Goal: Information Seeking & Learning: Understand process/instructions

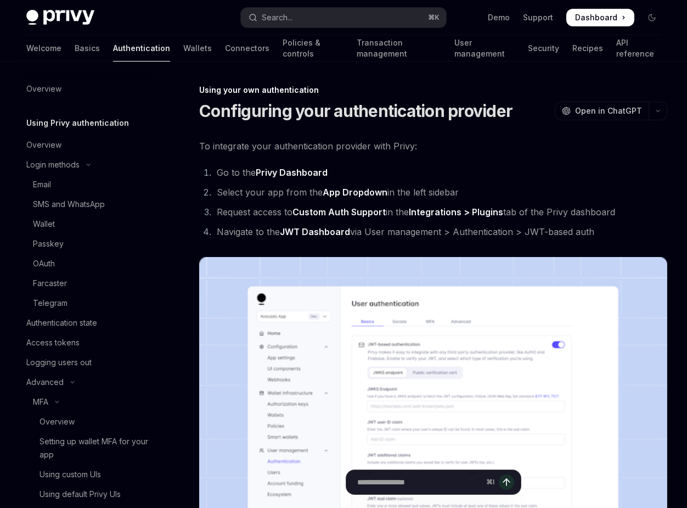
scroll to position [193, 0]
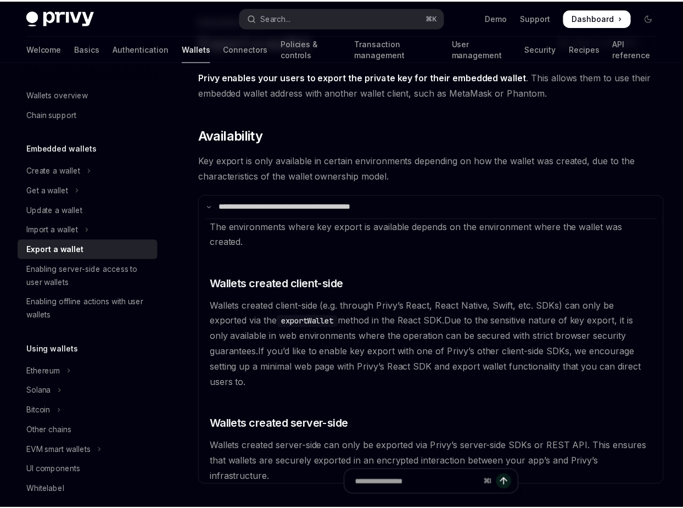
scroll to position [70, 0]
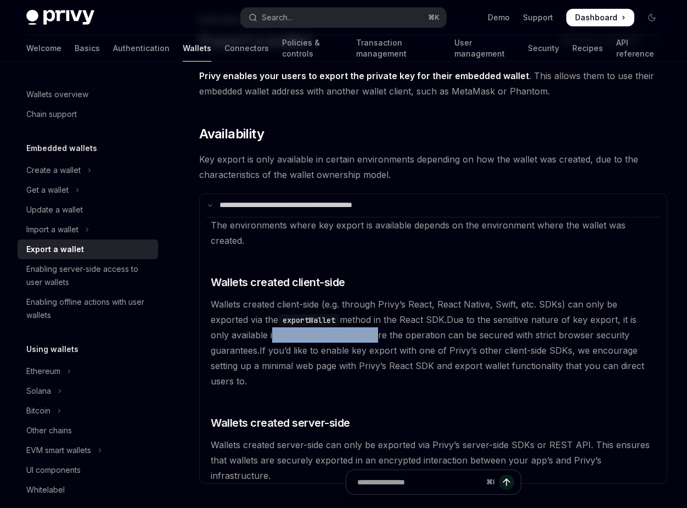
drag, startPoint x: 251, startPoint y: 337, endPoint x: 357, endPoint y: 337, distance: 105.9
click at [357, 337] on span "Due to the sensitive nature of key export, it is only available in web environm…" at bounding box center [424, 335] width 426 height 42
click at [339, 337] on span "Due to the sensitive nature of key export, it is only available in web environm…" at bounding box center [424, 335] width 426 height 42
drag, startPoint x: 221, startPoint y: 350, endPoint x: 250, endPoint y: 350, distance: 29.1
click at [250, 350] on span "Due to the sensitive nature of key export, it is only available in web environm…" at bounding box center [424, 335] width 426 height 42
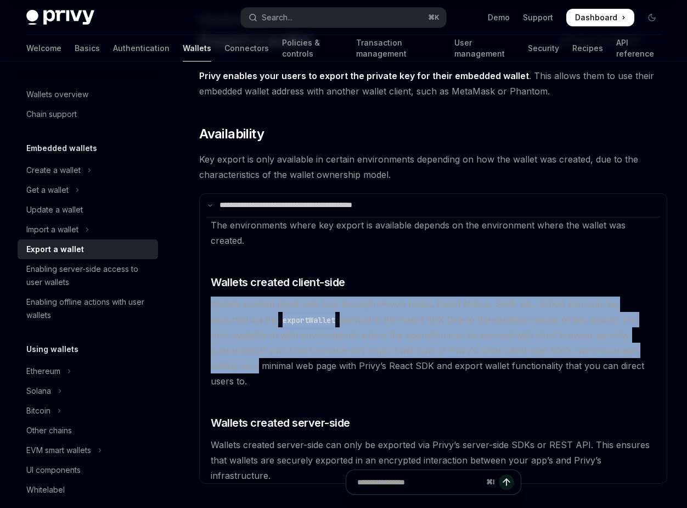
drag, startPoint x: 209, startPoint y: 299, endPoint x: 258, endPoint y: 364, distance: 82.0
click at [258, 365] on available\ "The environments where key export is available depends on the environment where…" at bounding box center [433, 350] width 454 height 266
click at [333, 347] on span "If you’d like to enable key export with one of Privy’s other client-side SDKs, …" at bounding box center [427, 366] width 433 height 42
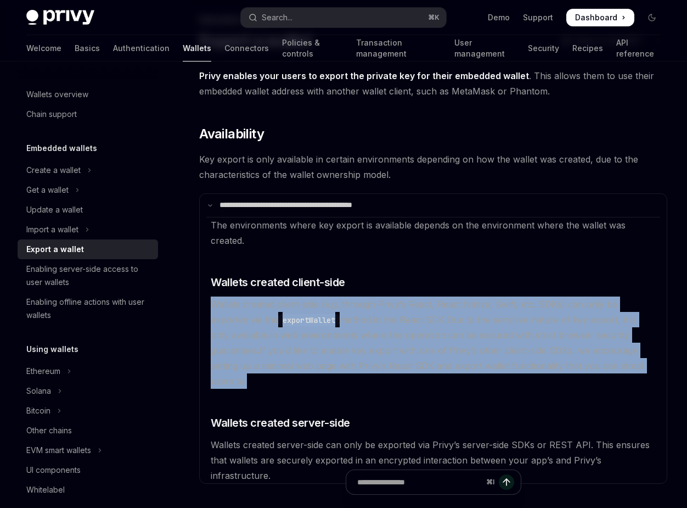
drag, startPoint x: 213, startPoint y: 297, endPoint x: 255, endPoint y: 375, distance: 88.1
click at [255, 375] on available\ "The environments where key export is available depends on the environment where…" at bounding box center [433, 350] width 454 height 266
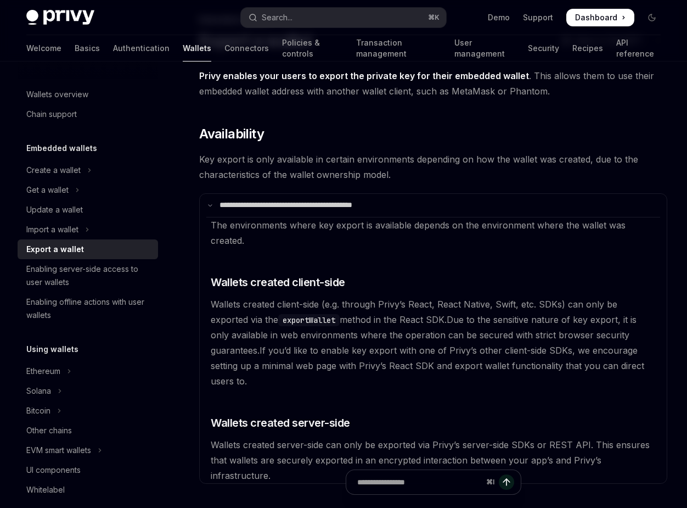
click at [256, 361] on span "If you’d like to enable key export with one of Privy’s other client-side SDKs, …" at bounding box center [427, 366] width 433 height 42
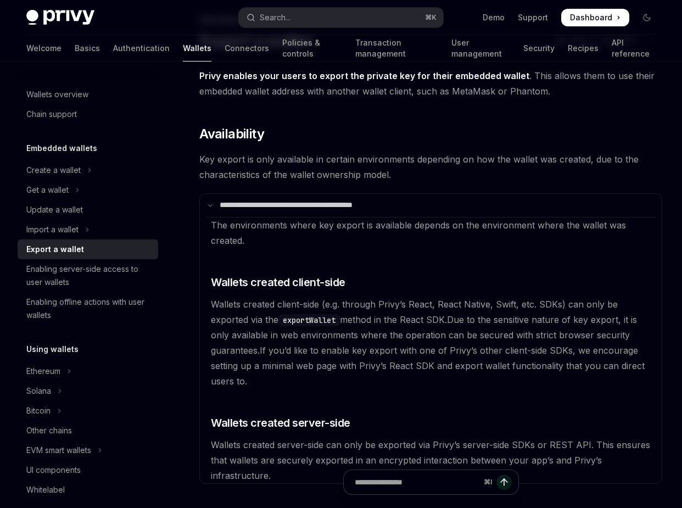
type textarea "*"
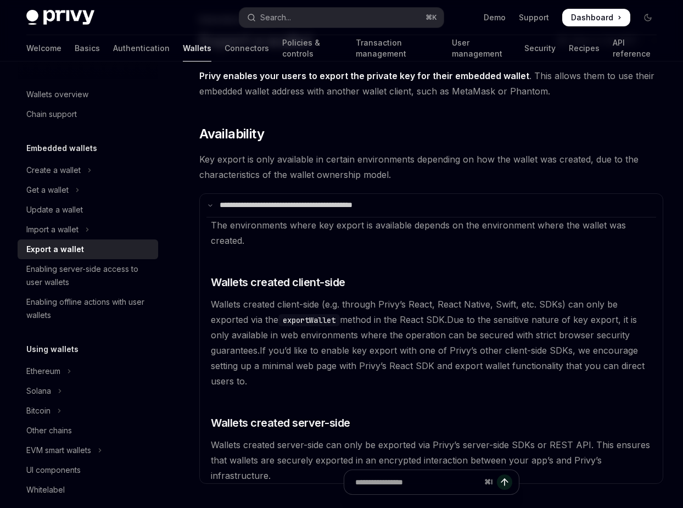
click at [272, 331] on span "Due to the sensitive nature of key export, it is only available in web environm…" at bounding box center [424, 335] width 426 height 42
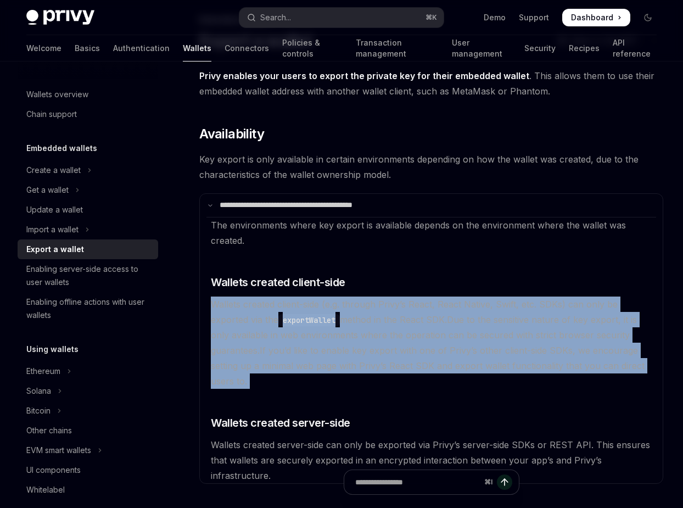
click at [272, 331] on span "Due to the sensitive nature of key export, it is only available in web environm…" at bounding box center [424, 335] width 426 height 42
